Goal: Browse casually

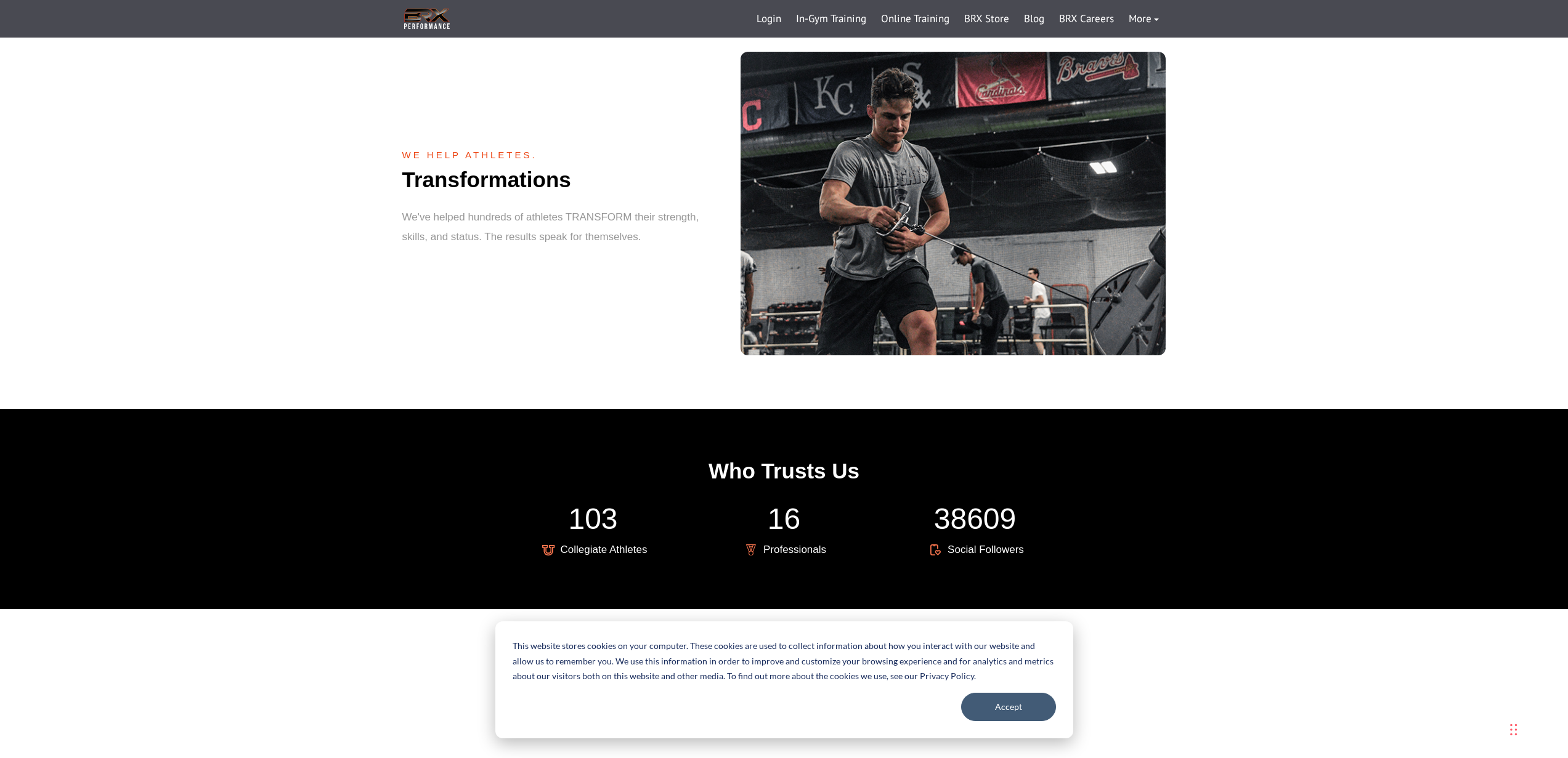
scroll to position [2402, 0]
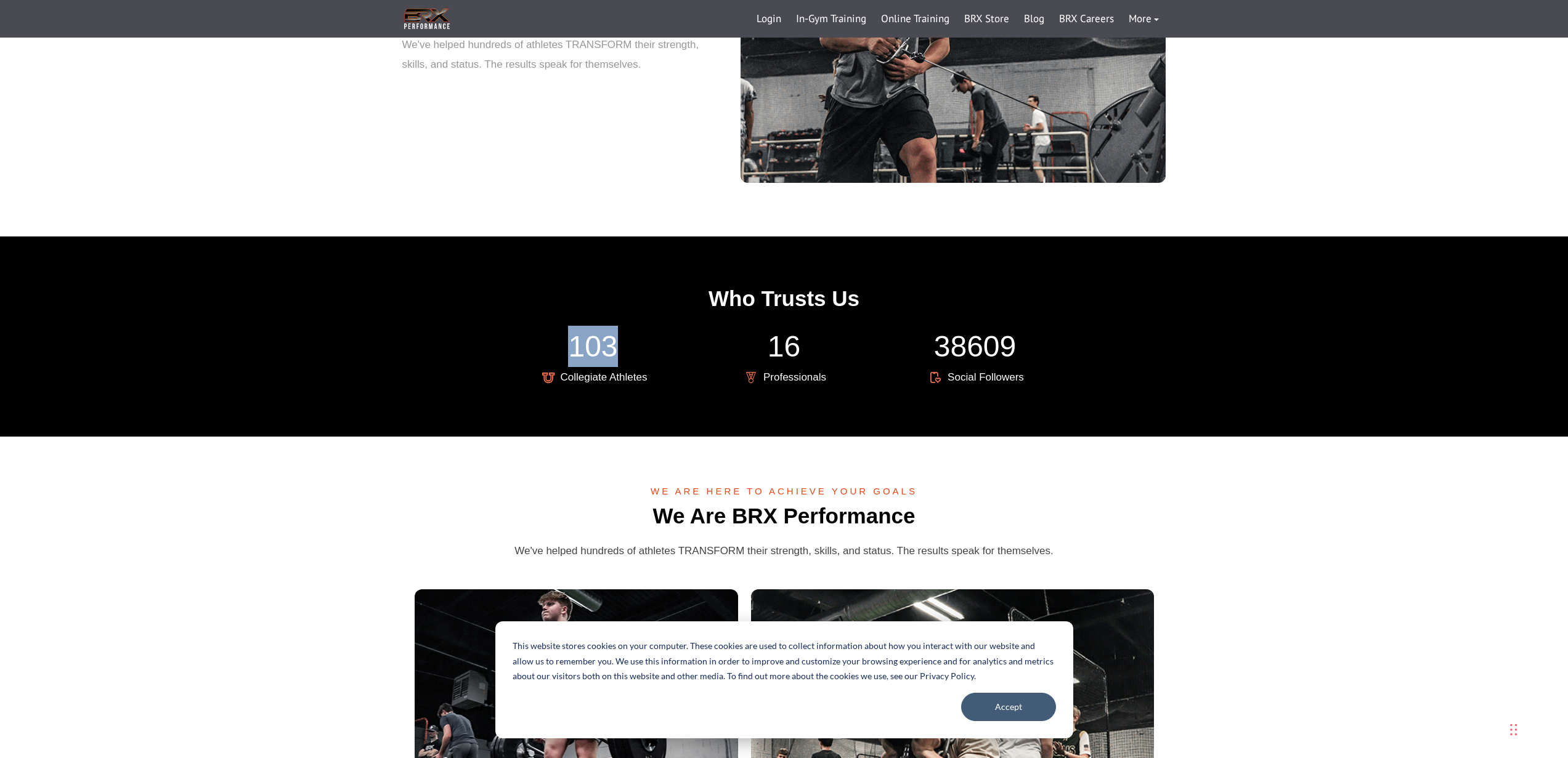
drag, startPoint x: 606, startPoint y: 338, endPoint x: 572, endPoint y: 333, distance: 34.4
click at [572, 333] on div "103" at bounding box center [593, 346] width 172 height 41
drag, startPoint x: 815, startPoint y: 334, endPoint x: 778, endPoint y: 337, distance: 37.1
click at [776, 338] on div "16" at bounding box center [784, 346] width 172 height 41
drag, startPoint x: 1000, startPoint y: 333, endPoint x: 955, endPoint y: 332, distance: 45.0
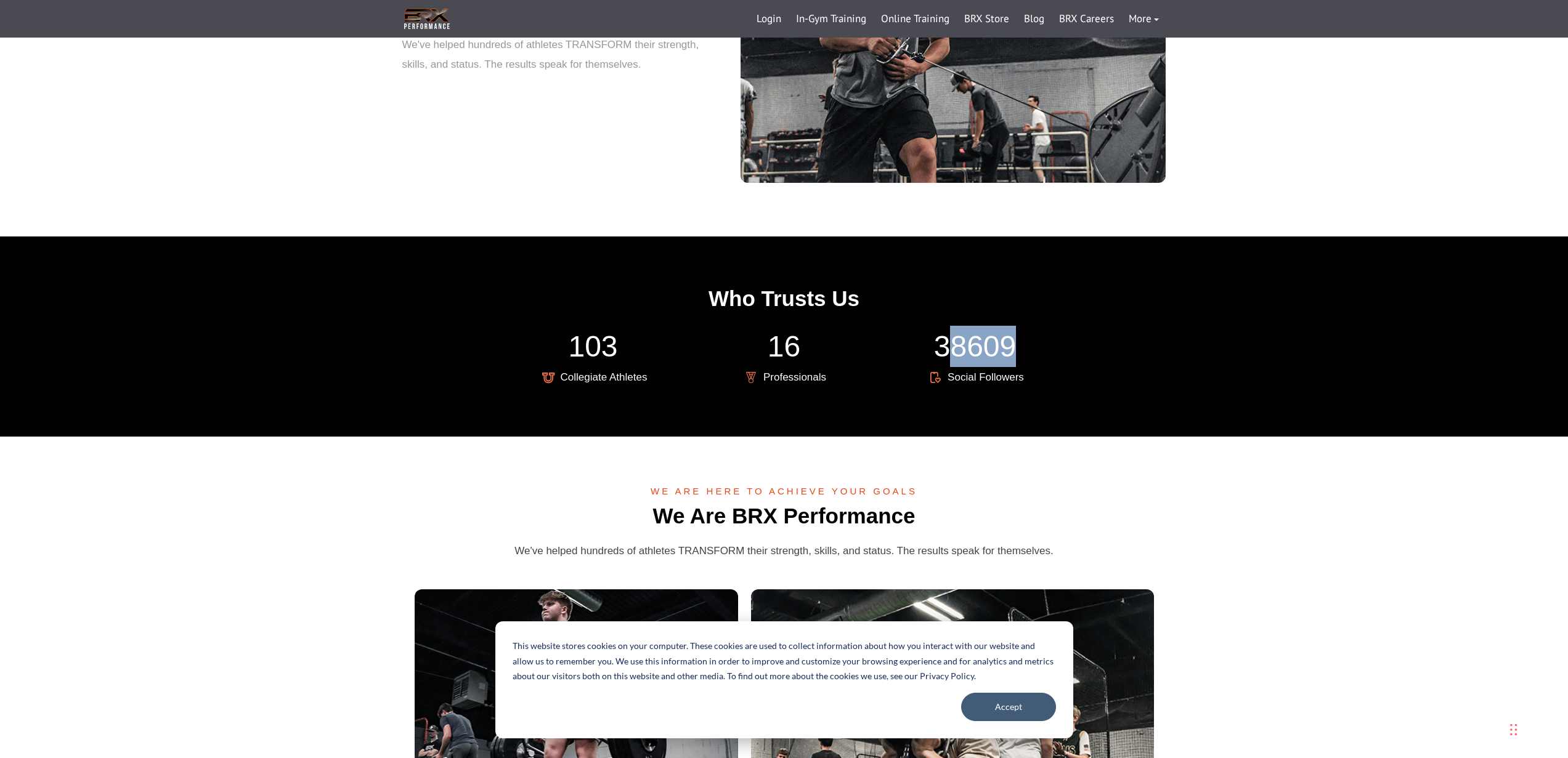
click at [954, 332] on div "38609" at bounding box center [975, 346] width 172 height 41
click at [1089, 299] on div "Who Trusts Us" at bounding box center [784, 306] width 764 height 40
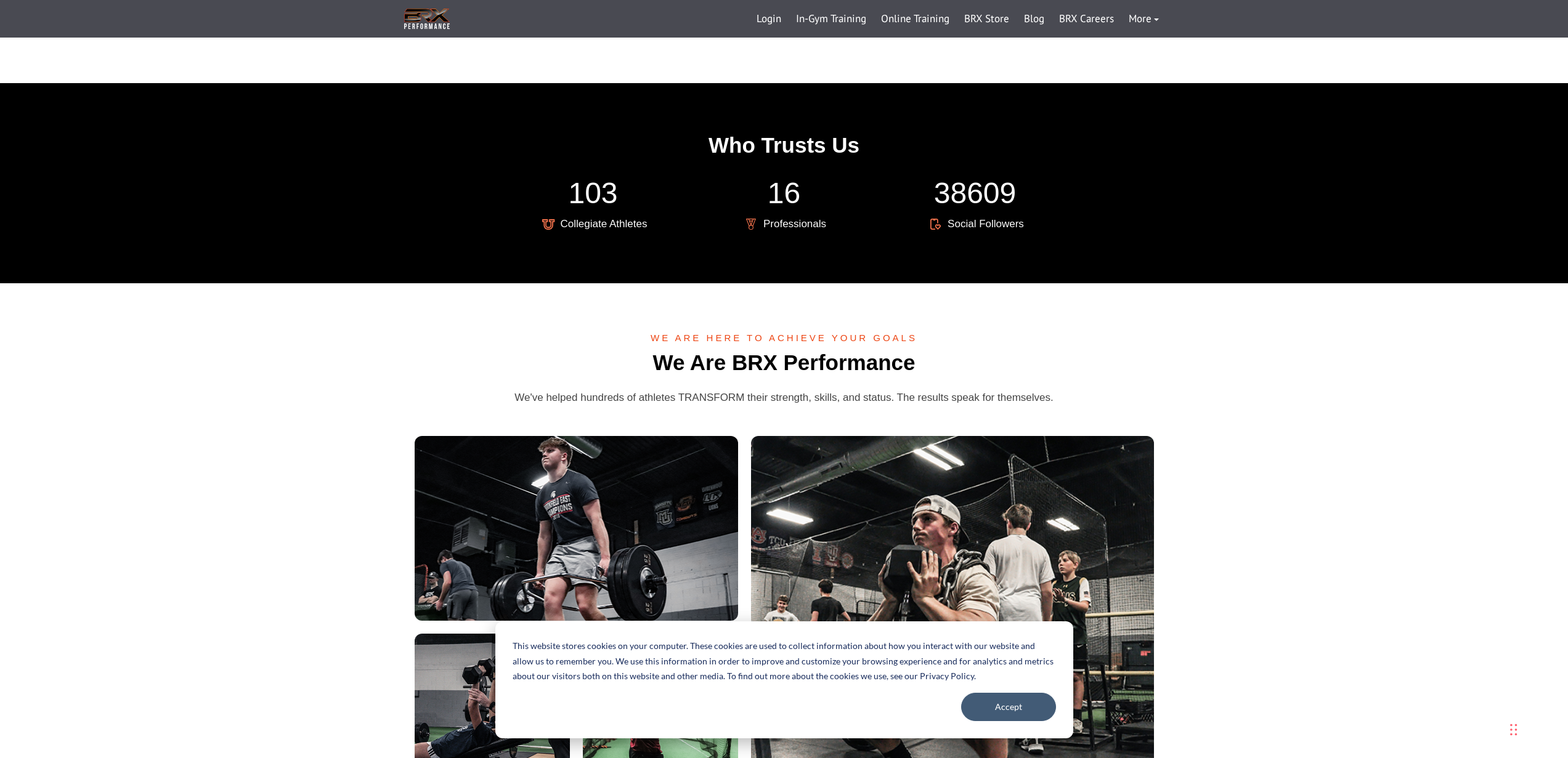
scroll to position [2663, 0]
